Goal: Transaction & Acquisition: Purchase product/service

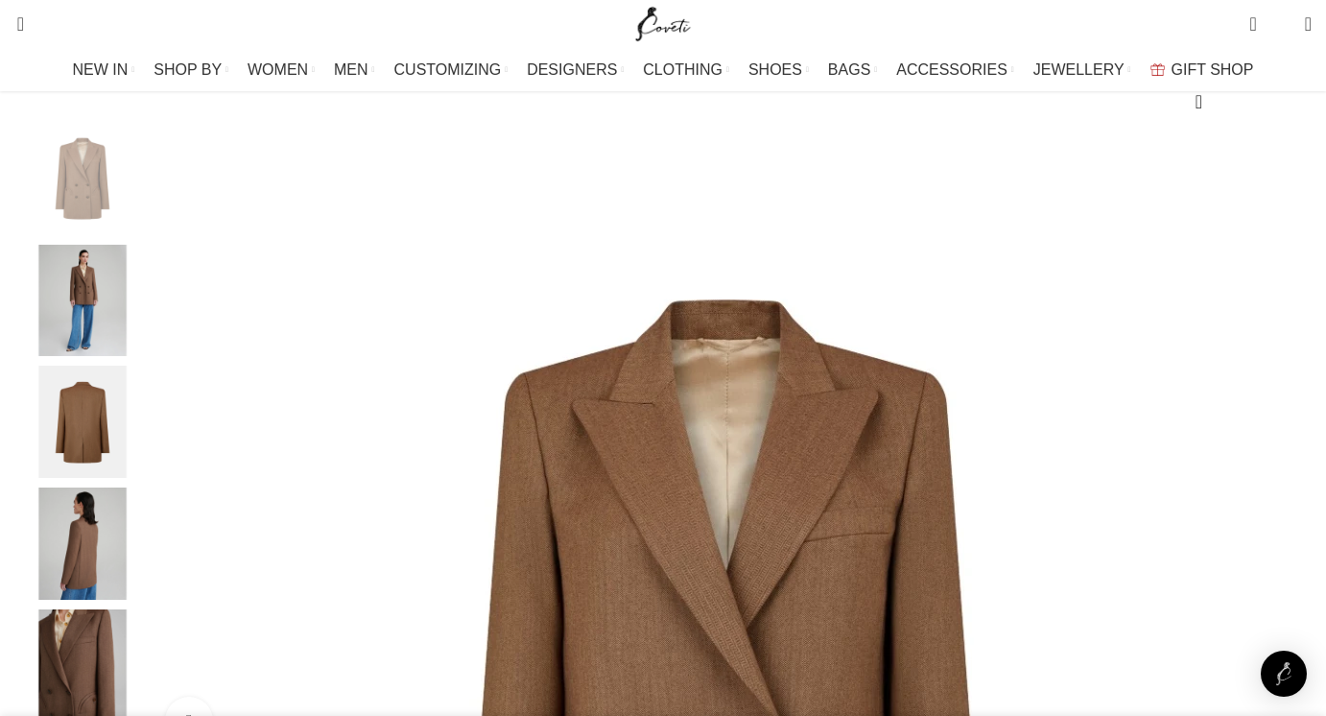
scroll to position [236, 0]
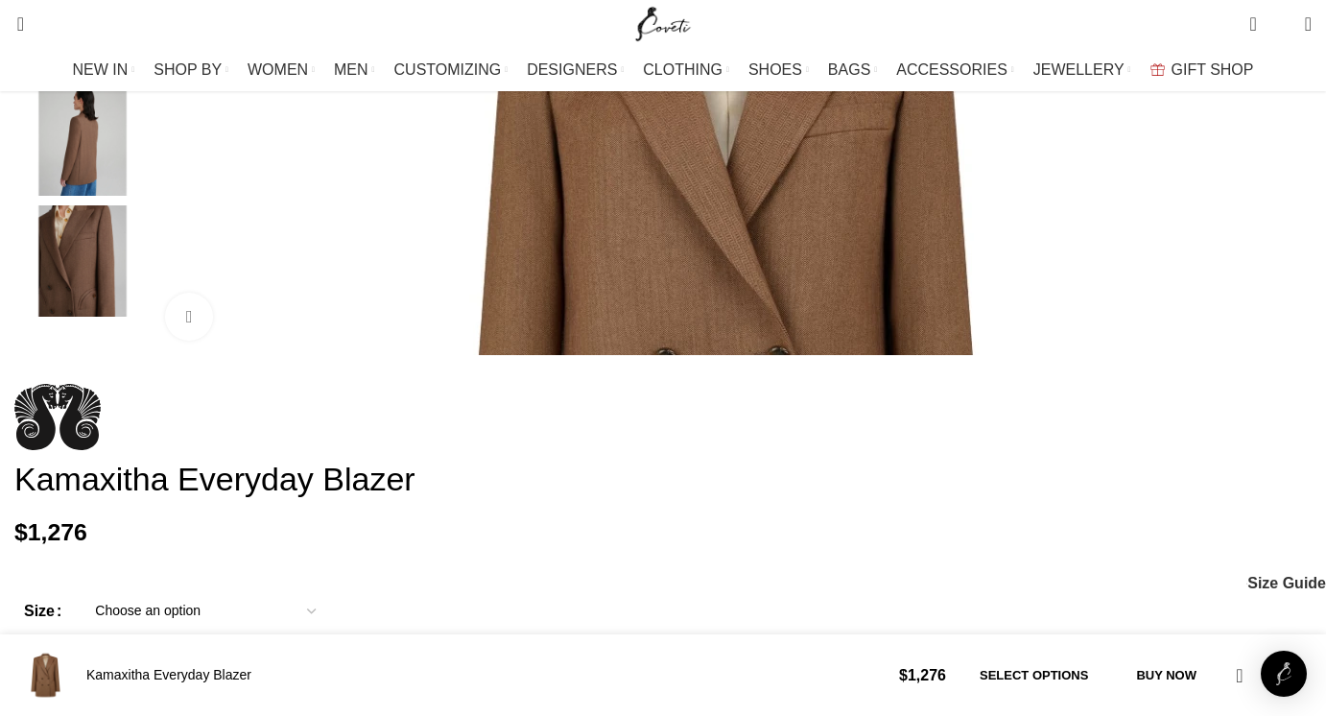
scroll to position [640, 0]
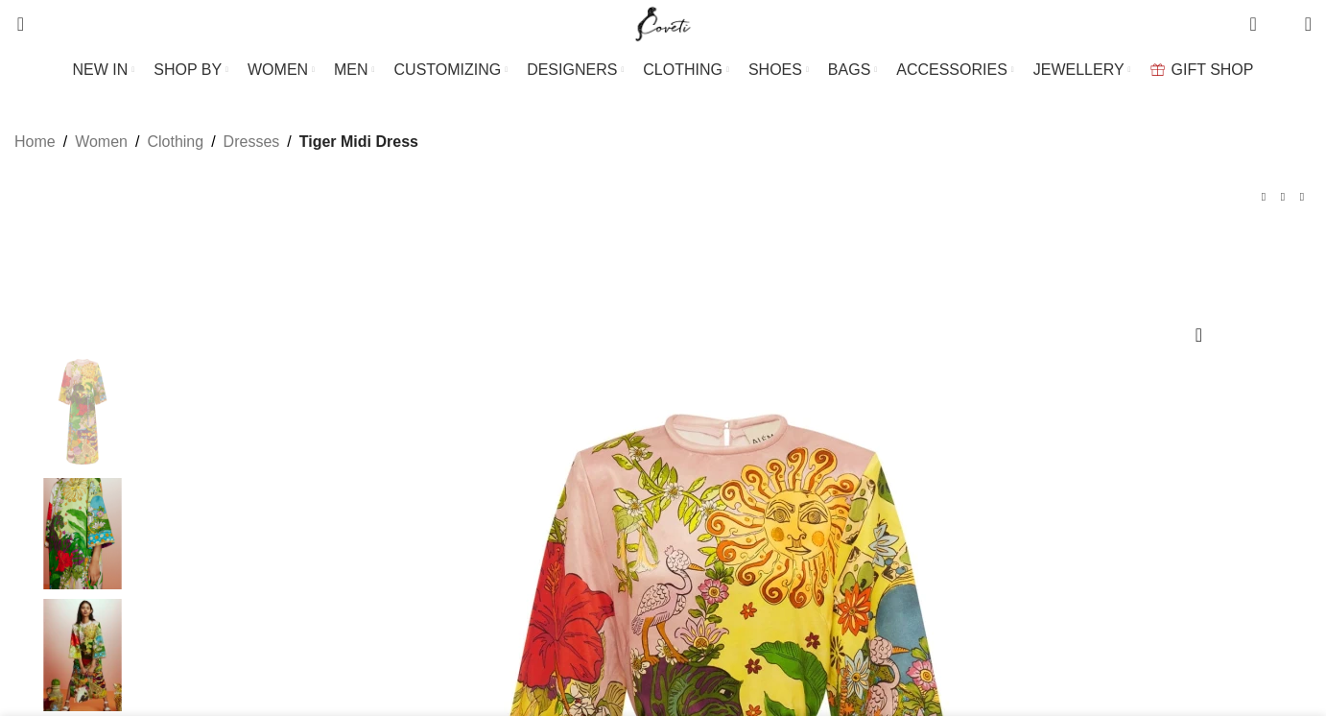
select select "4-uk"
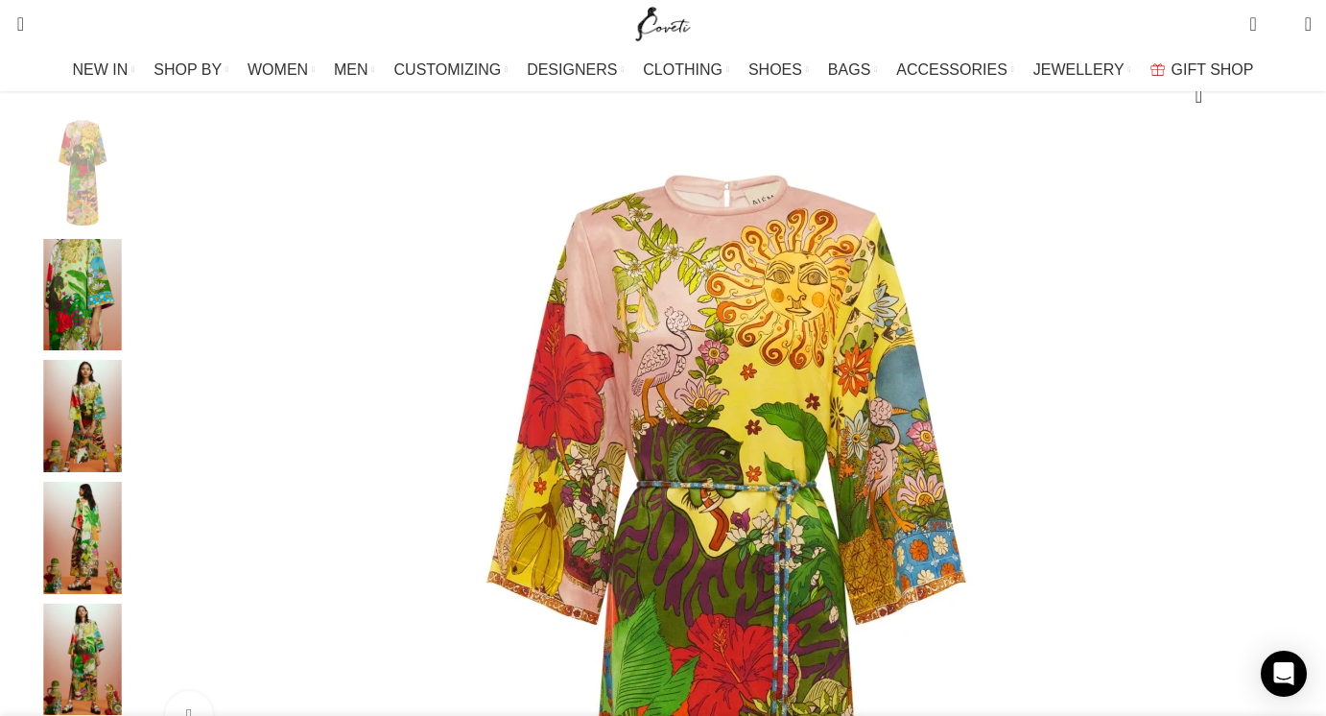
scroll to position [241, 0]
select select
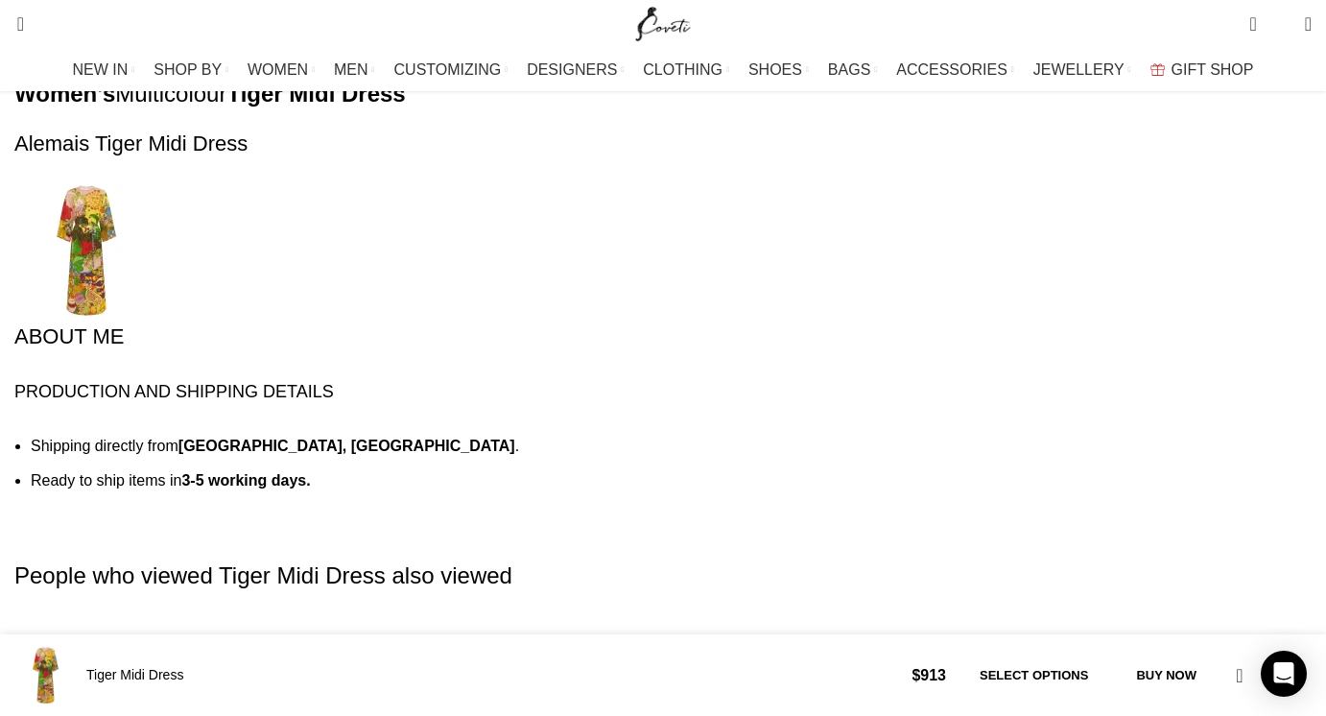
scroll to position [2190, 0]
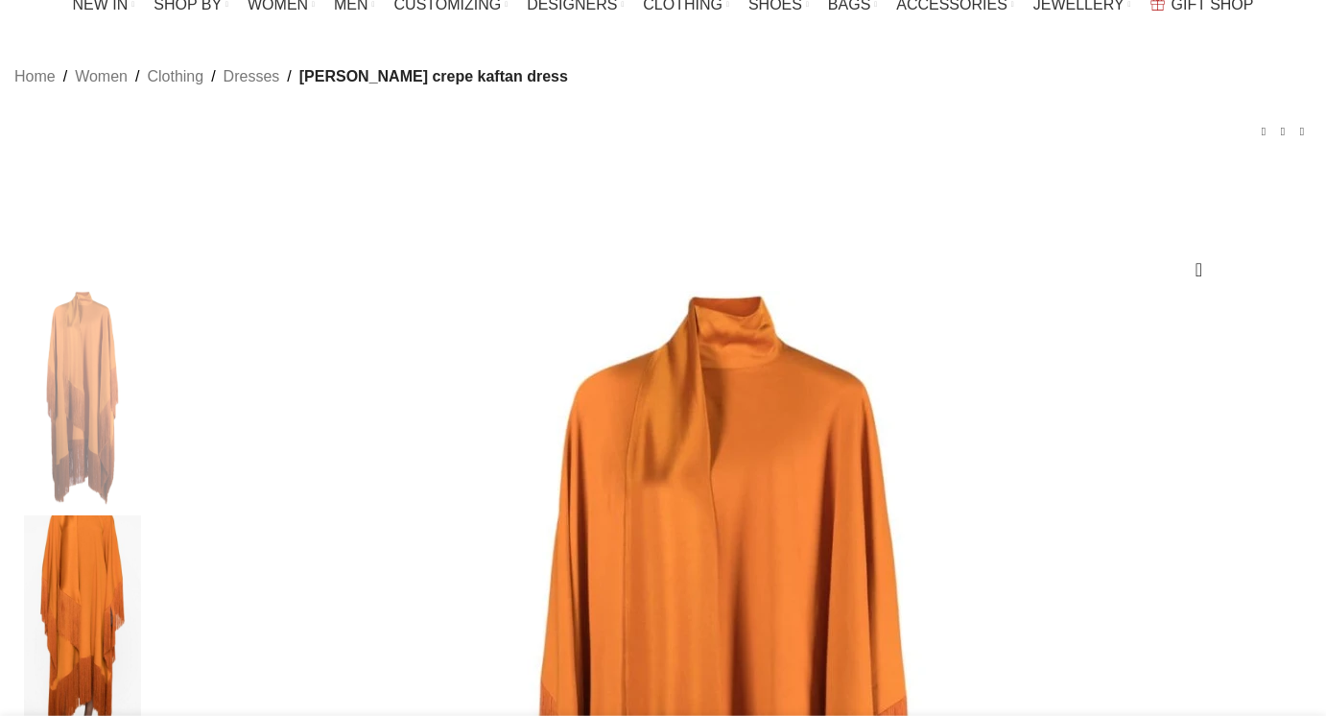
scroll to position [111, 0]
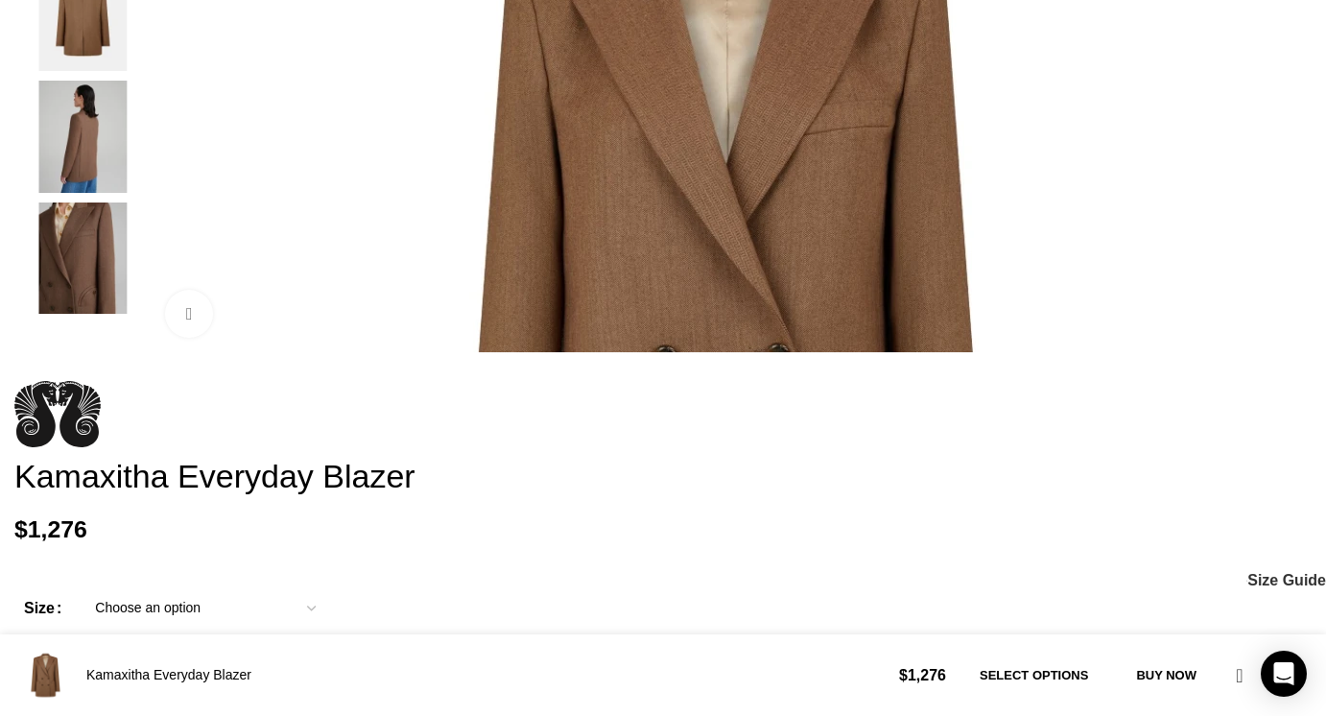
scroll to position [0, 201]
